Goal: Information Seeking & Learning: Find specific page/section

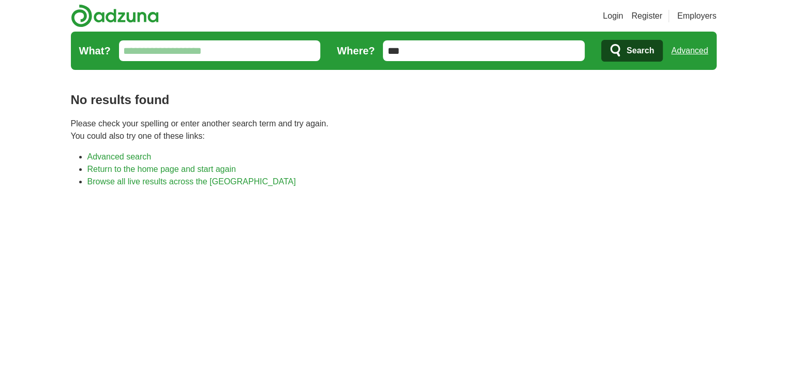
click at [226, 52] on input "What?" at bounding box center [220, 50] width 202 height 21
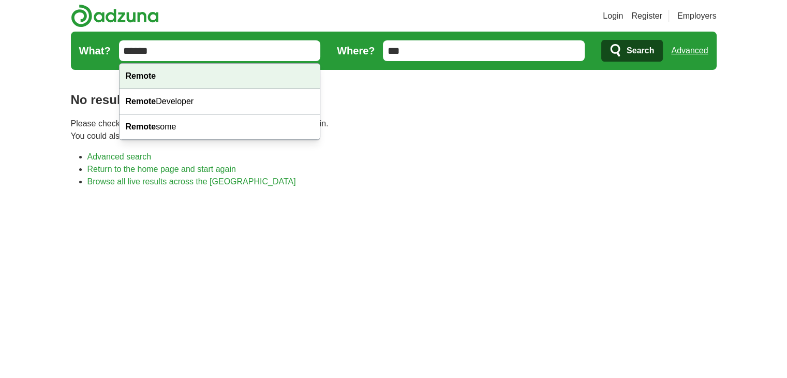
type input "******"
click at [233, 73] on body "Login Register Employers job, company, title Salary Salary Select a salary rang…" at bounding box center [393, 355] width 787 height 710
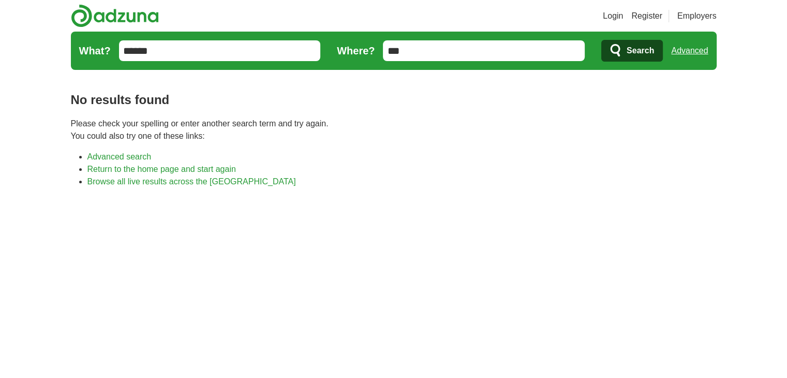
click at [629, 46] on span "Search" at bounding box center [640, 50] width 27 height 21
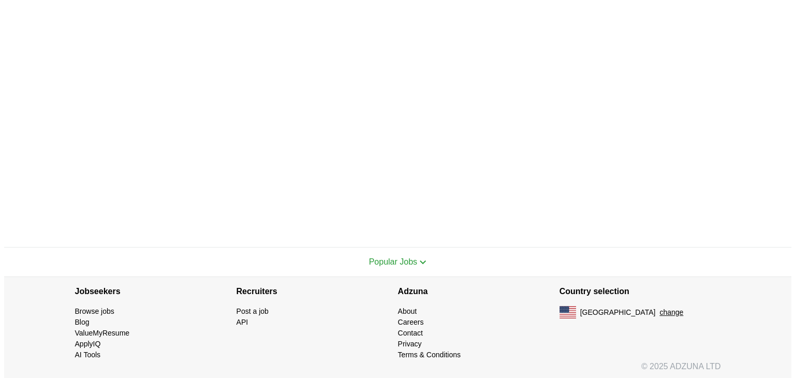
scroll to position [241, 0]
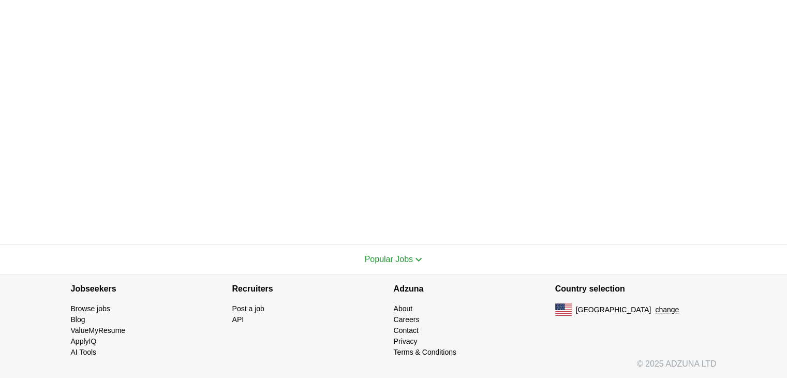
click at [655, 310] on button "change" at bounding box center [667, 309] width 24 height 11
